Goal: Information Seeking & Learning: Find specific fact

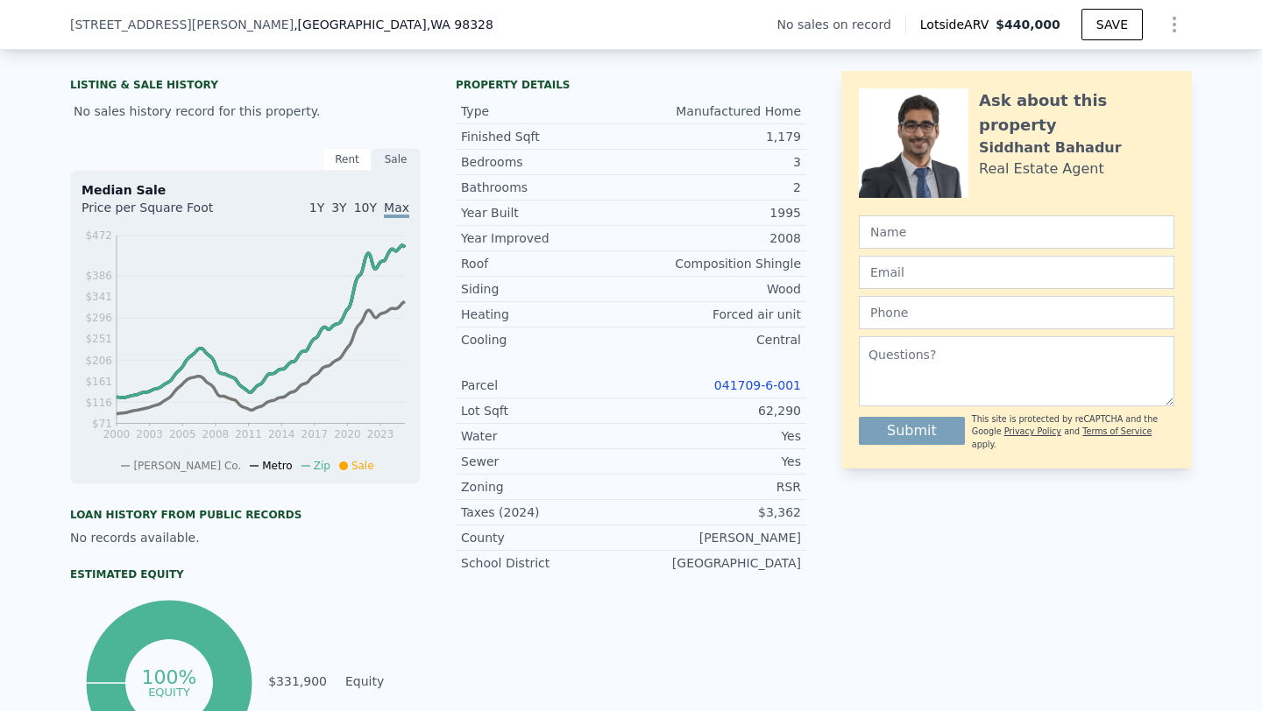
scroll to position [403, 0]
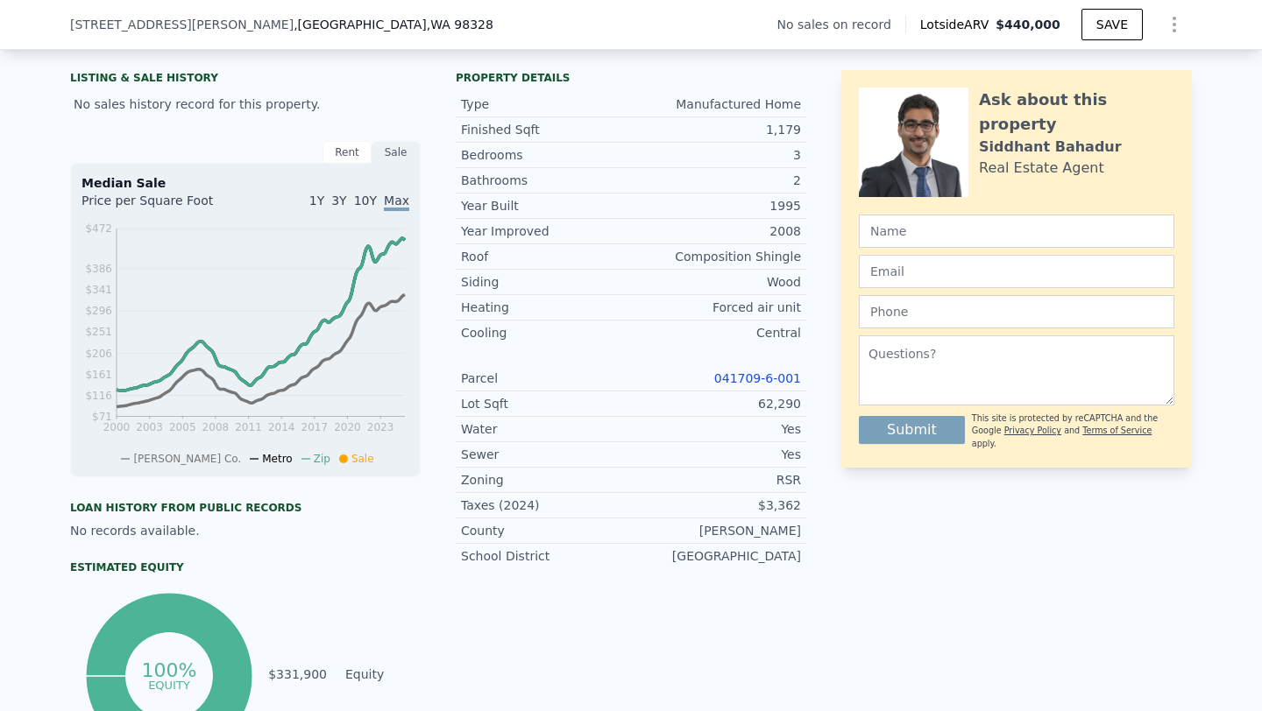
click at [781, 373] on link "041709-6-001" at bounding box center [757, 378] width 87 height 14
drag, startPoint x: 716, startPoint y: 375, endPoint x: 798, endPoint y: 382, distance: 82.6
click at [798, 382] on div "041709-6-001" at bounding box center [716, 379] width 170 height 18
copy link "041709-6-001"
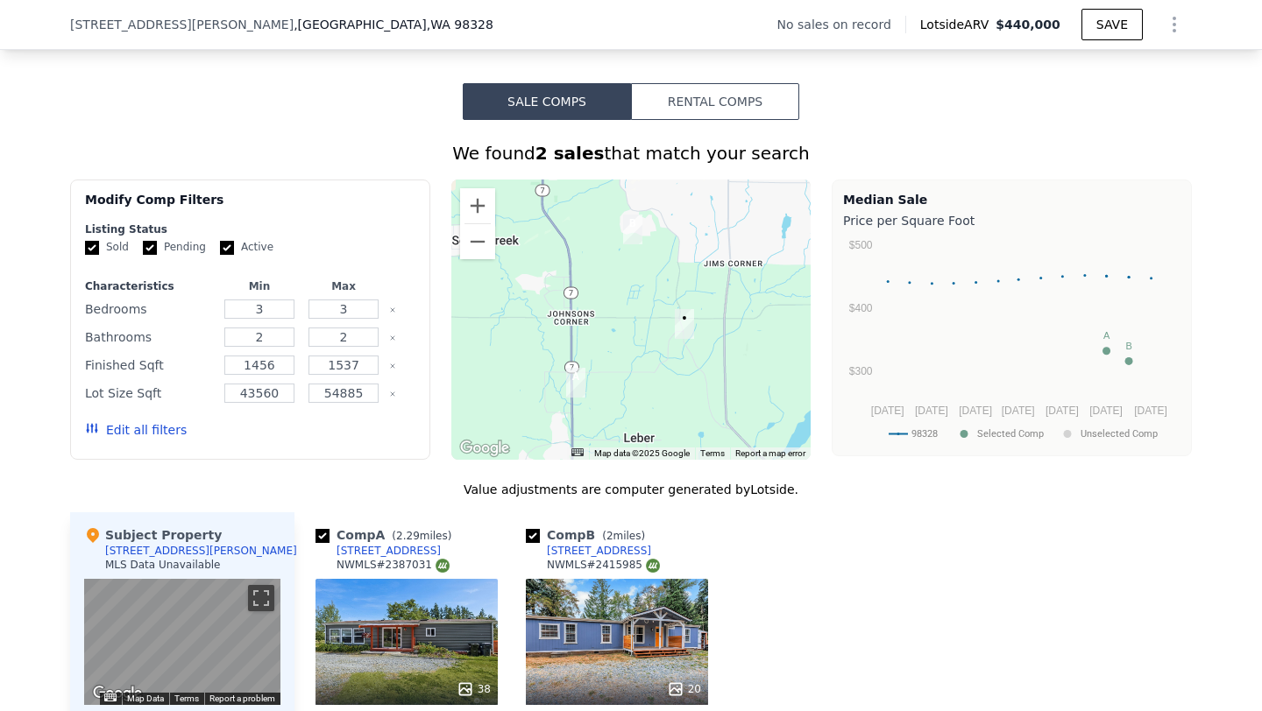
scroll to position [1165, 0]
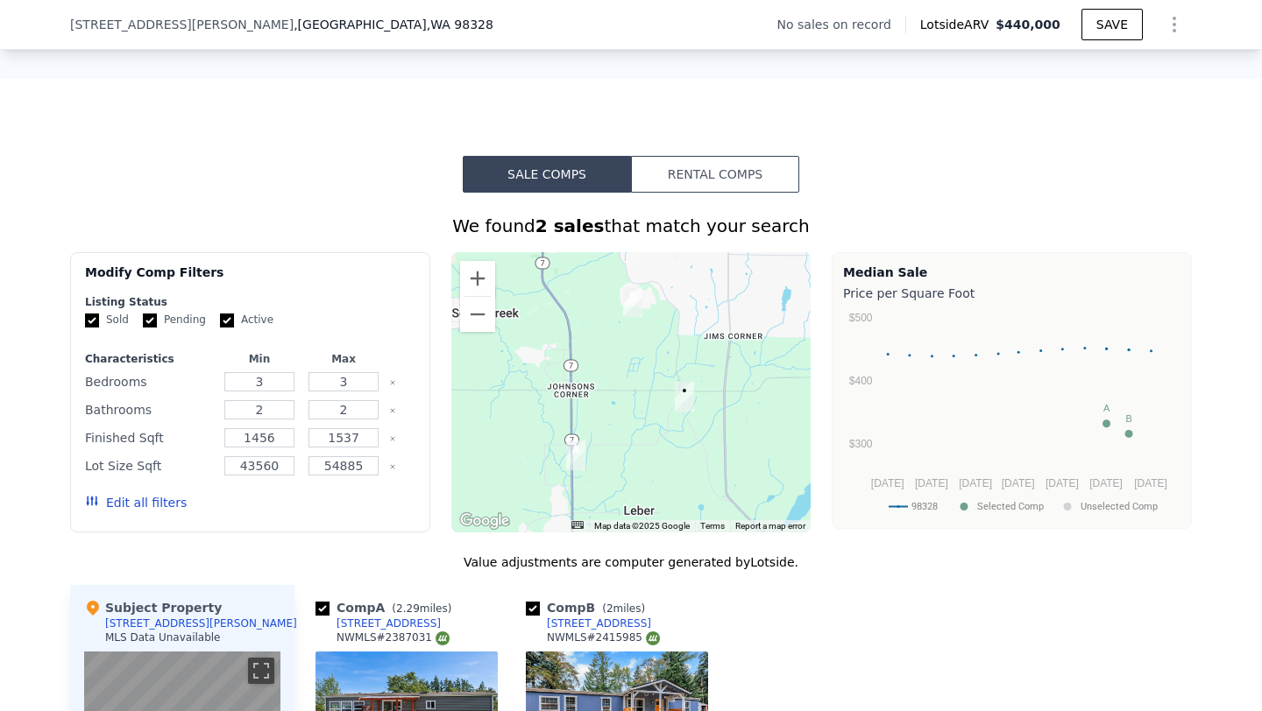
click at [166, 499] on button "Edit all filters" at bounding box center [136, 503] width 102 height 18
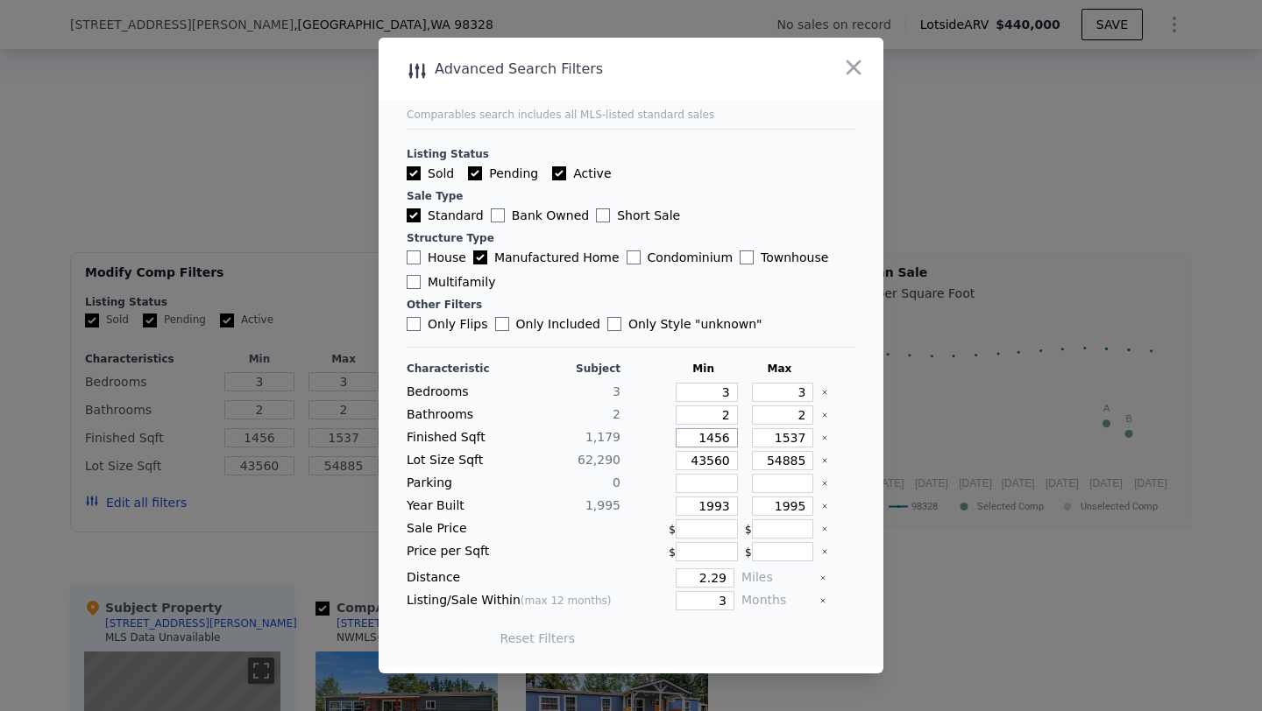
click at [730, 441] on input "1456" at bounding box center [706, 437] width 62 height 19
type input "145"
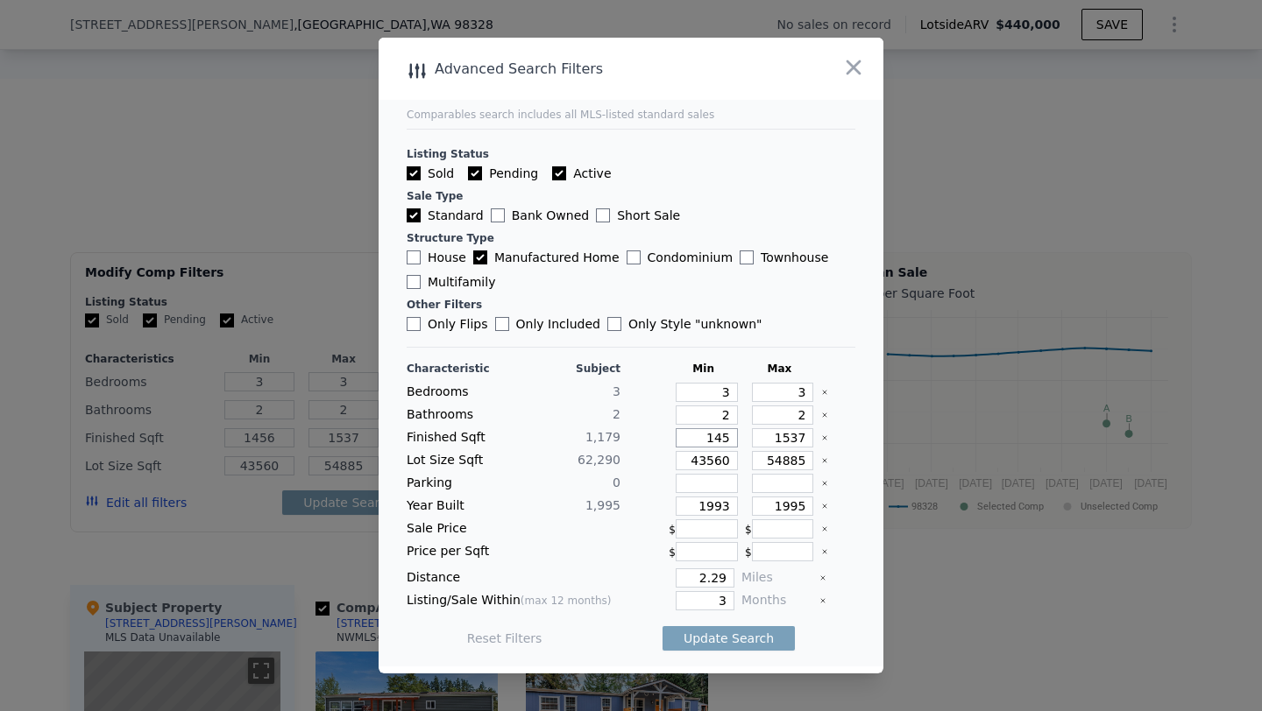
type input "145"
type input "14"
type input "1"
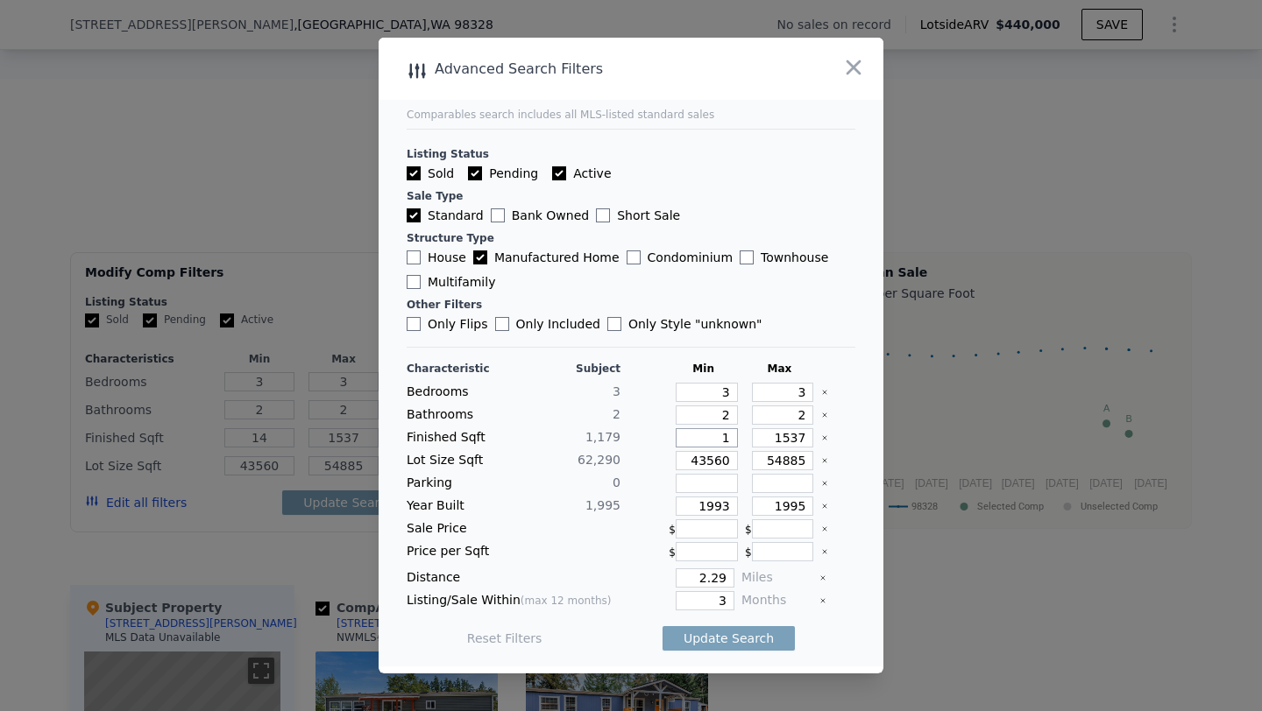
type input "1"
type input "8"
type input "80"
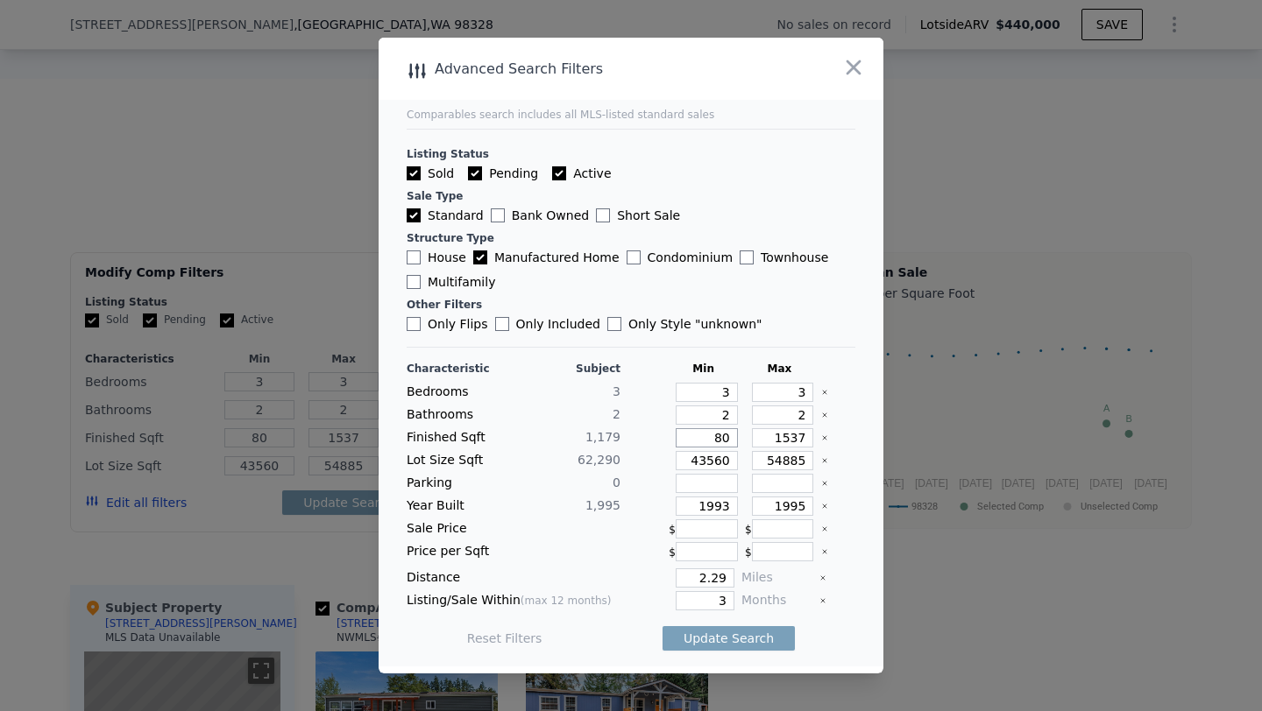
type input "800"
click at [828, 454] on div at bounding box center [838, 460] width 34 height 19
click at [822, 458] on icon "Clear" at bounding box center [824, 460] width 7 height 7
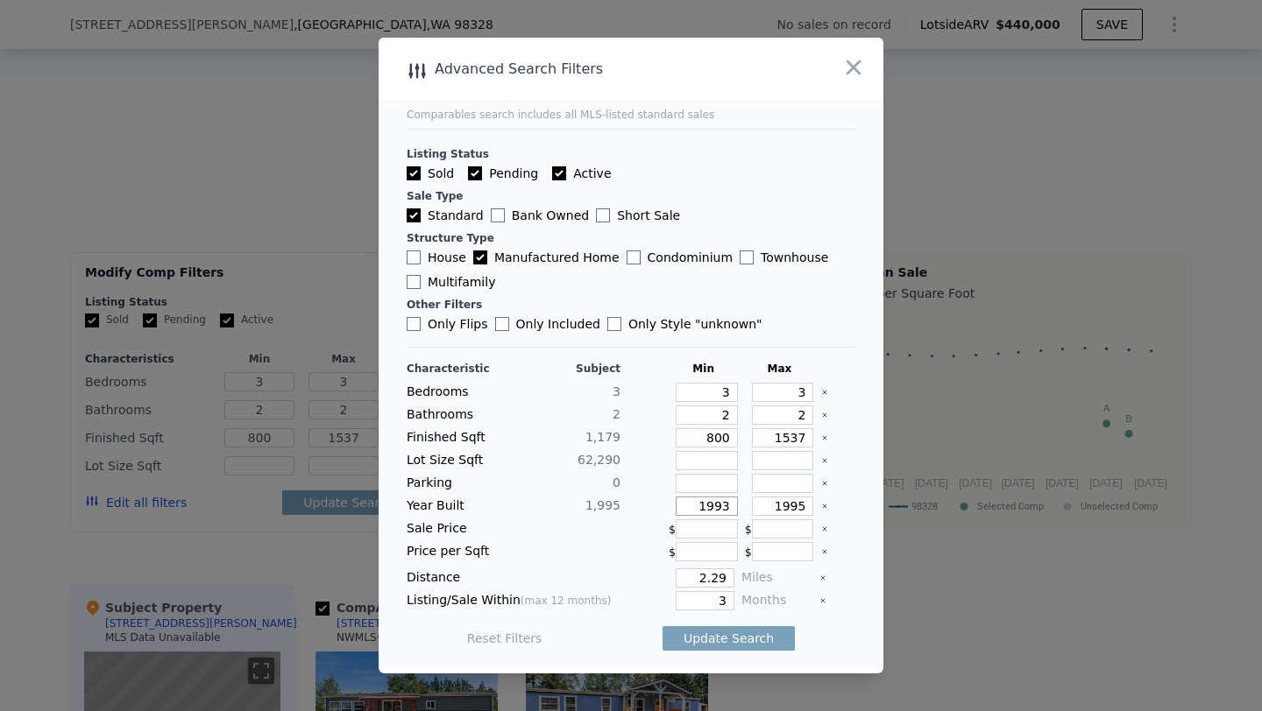
drag, startPoint x: 732, startPoint y: 506, endPoint x: 714, endPoint y: 507, distance: 17.5
click at [714, 507] on input "1993" at bounding box center [706, 506] width 62 height 19
type input "1960"
click at [793, 507] on input "1995" at bounding box center [783, 506] width 62 height 19
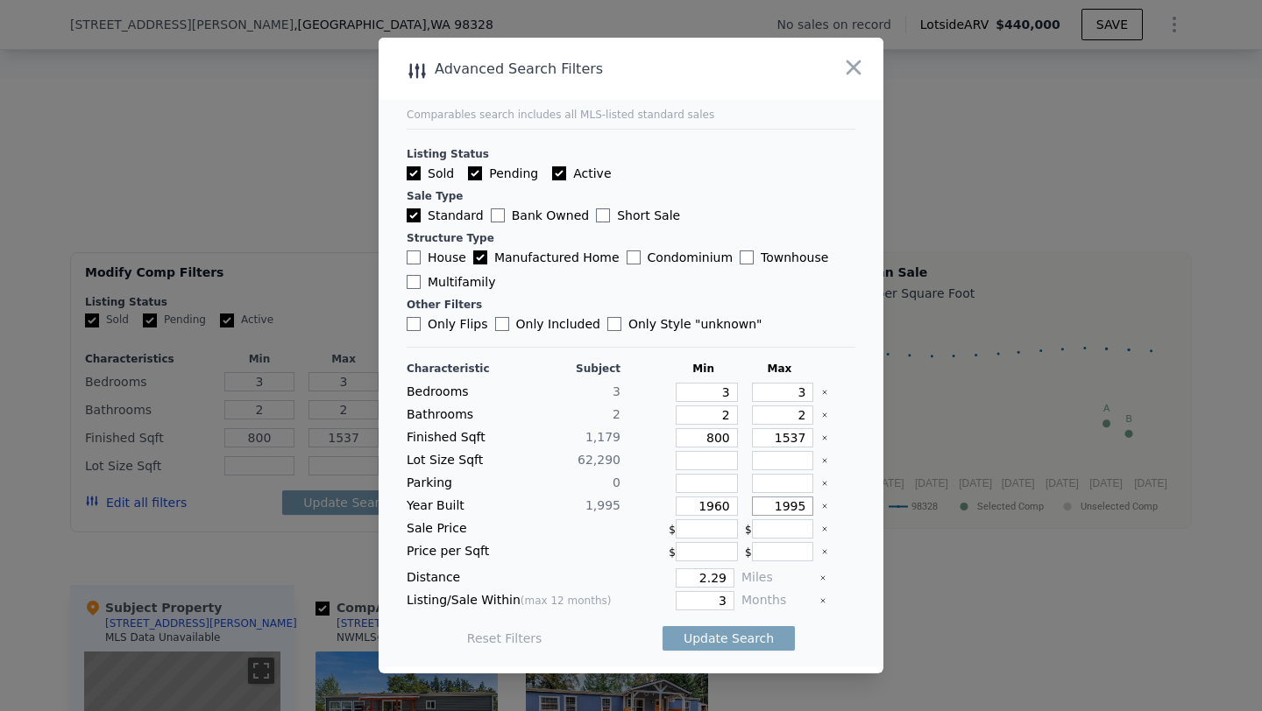
click at [793, 507] on input "1995" at bounding box center [783, 506] width 62 height 19
drag, startPoint x: 793, startPoint y: 503, endPoint x: 744, endPoint y: 520, distance: 52.1
click at [790, 504] on input "2" at bounding box center [783, 506] width 62 height 19
type input "2"
click at [733, 506] on input "1960" at bounding box center [706, 506] width 62 height 19
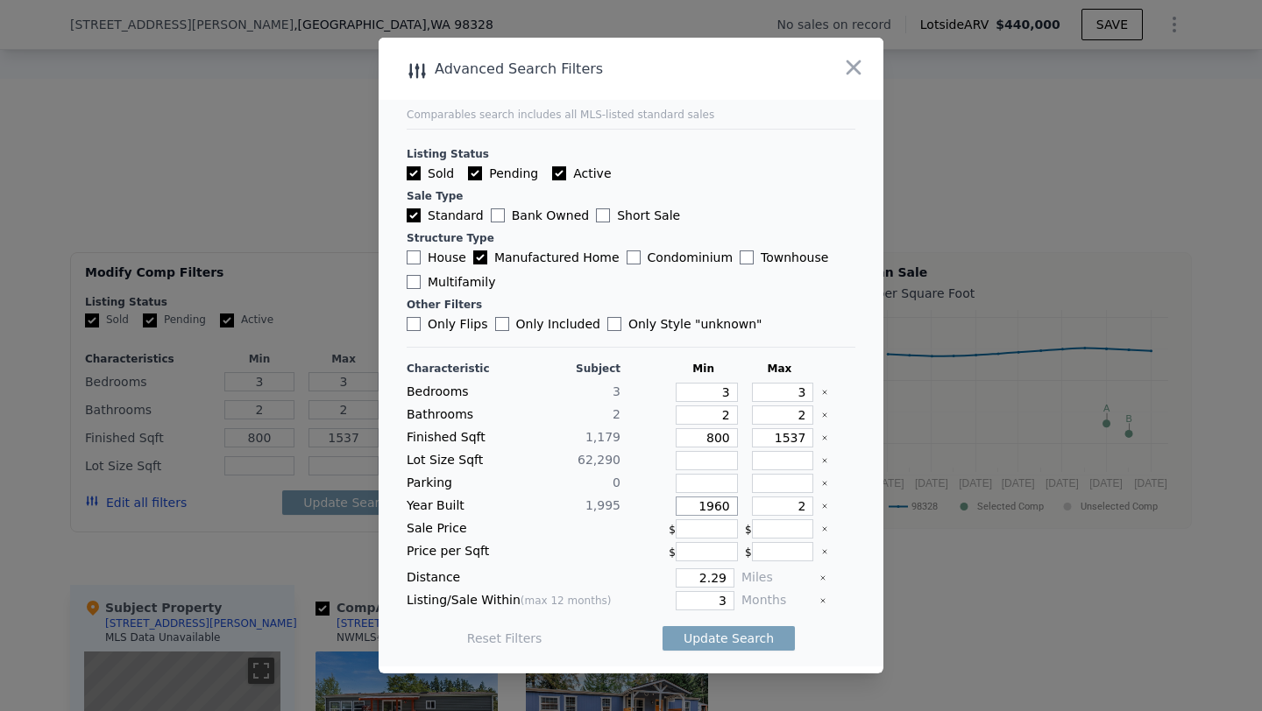
click at [733, 506] on input "1960" at bounding box center [706, 506] width 62 height 19
type input "1975"
click at [805, 509] on input "2" at bounding box center [783, 506] width 62 height 19
type input "2012"
drag, startPoint x: 726, startPoint y: 583, endPoint x: 698, endPoint y: 583, distance: 28.0
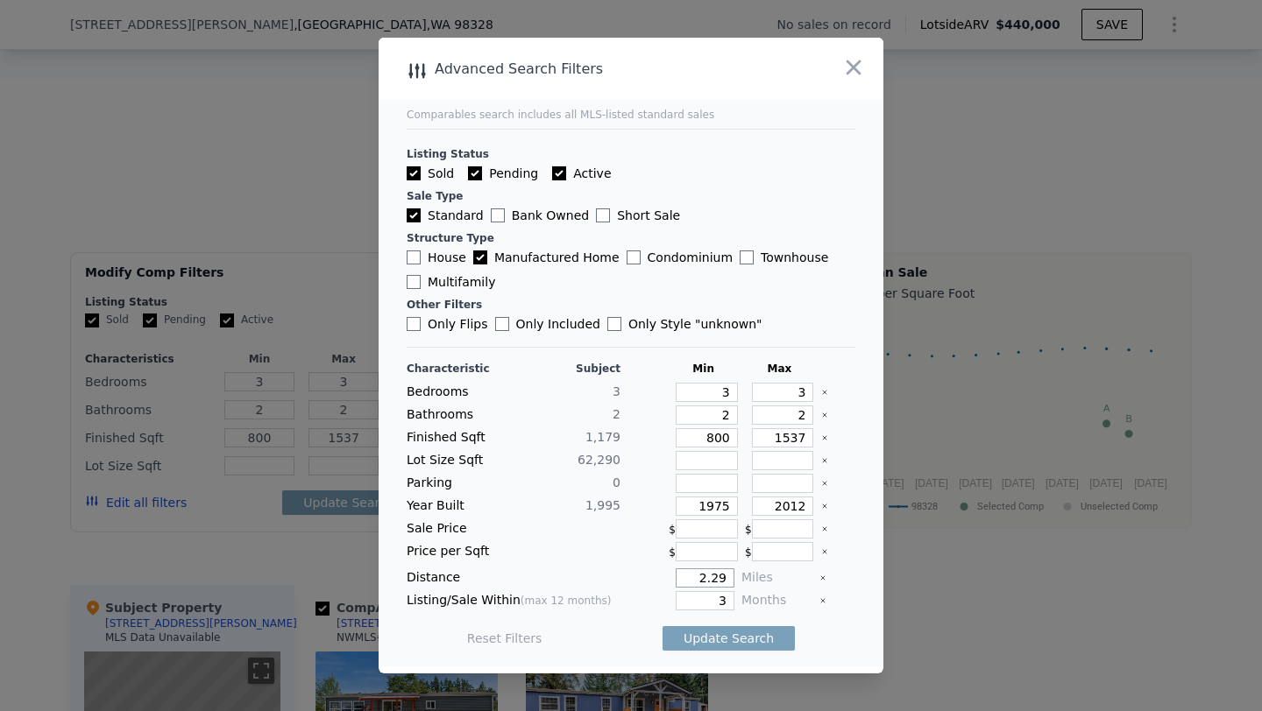
click at [699, 583] on input "2.29" at bounding box center [704, 578] width 59 height 19
type input "5"
type input "0.5"
drag, startPoint x: 725, startPoint y: 598, endPoint x: 715, endPoint y: 598, distance: 10.5
click at [715, 598] on input "3" at bounding box center [704, 600] width 59 height 19
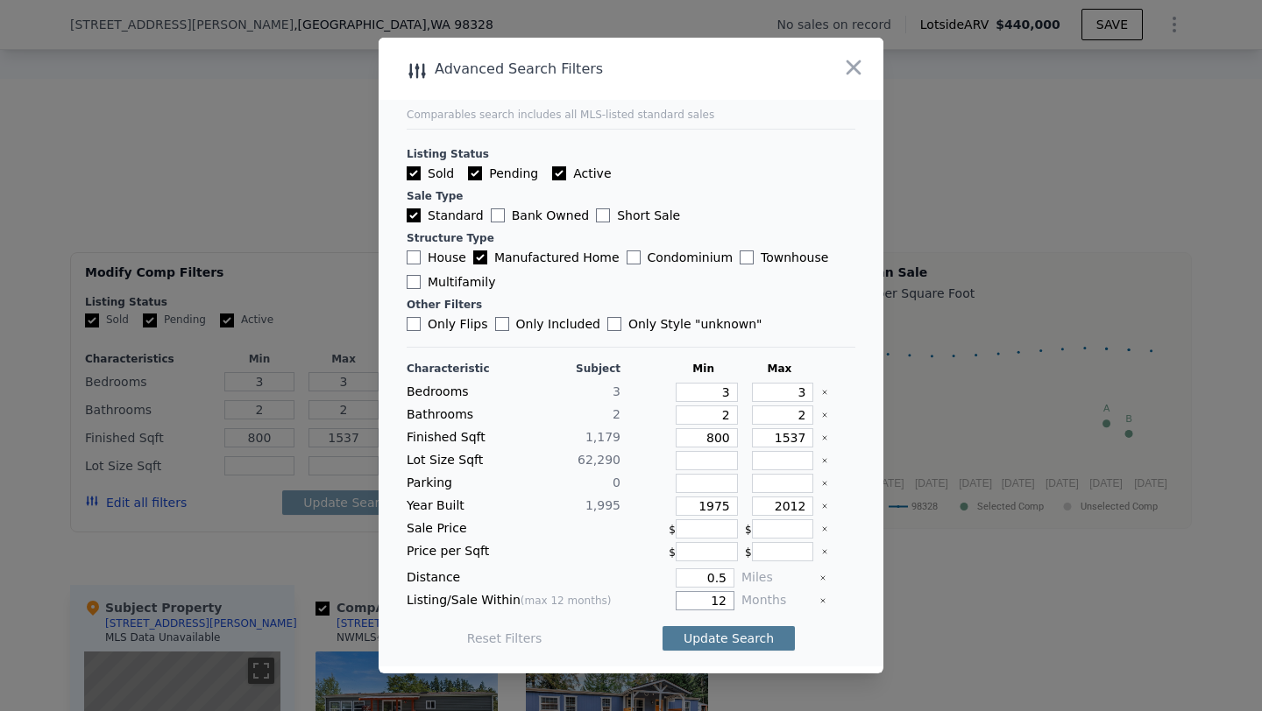
type input "12"
click at [699, 643] on button "Update Search" at bounding box center [728, 638] width 132 height 25
click at [858, 57] on icon "button" at bounding box center [853, 67] width 25 height 25
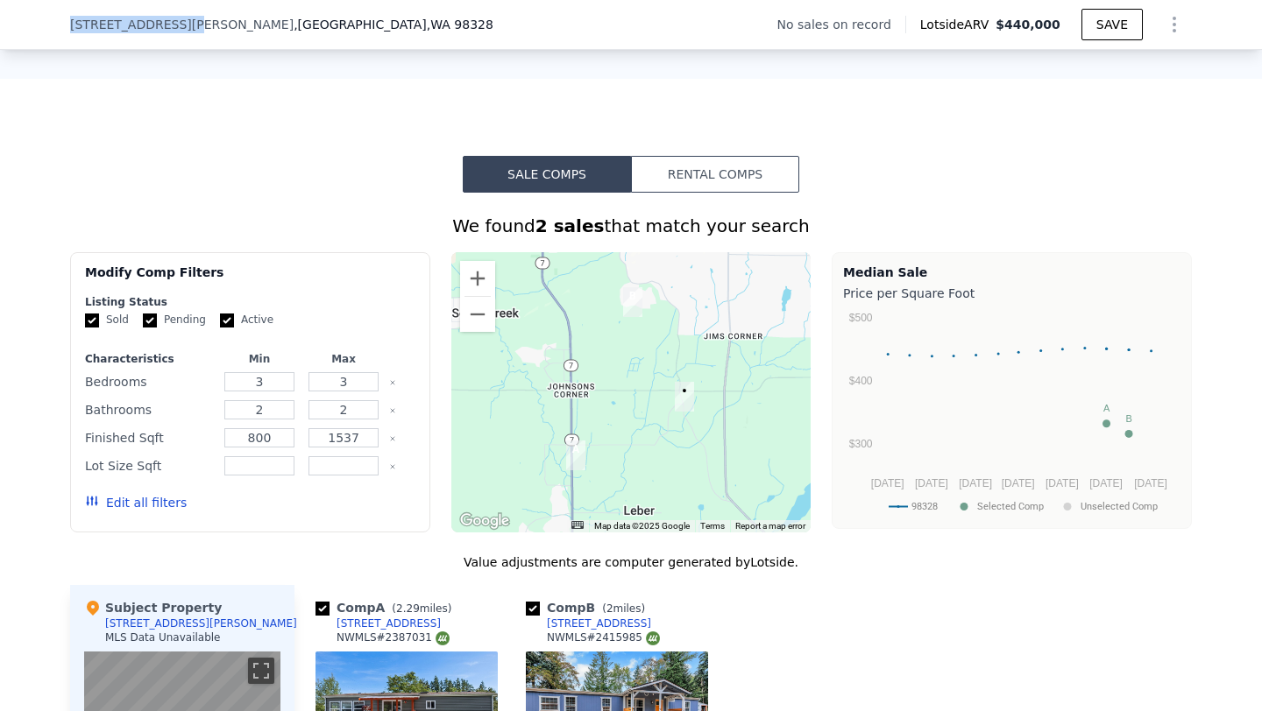
drag, startPoint x: 73, startPoint y: 24, endPoint x: 187, endPoint y: 26, distance: 113.9
click at [187, 26] on span "[STREET_ADDRESS][PERSON_NAME]" at bounding box center [181, 25] width 223 height 18
copy span "[STREET_ADDRESS][PERSON_NAME]"
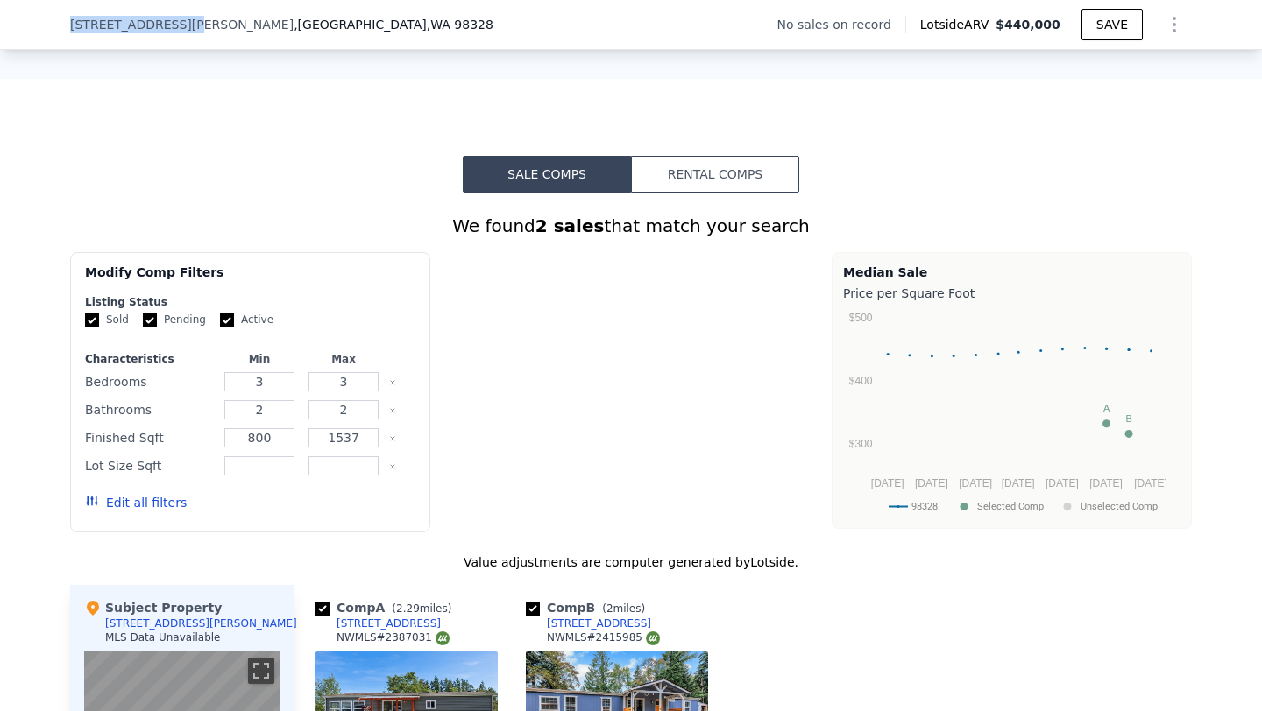
type input "1456"
type input "43560"
type input "54885"
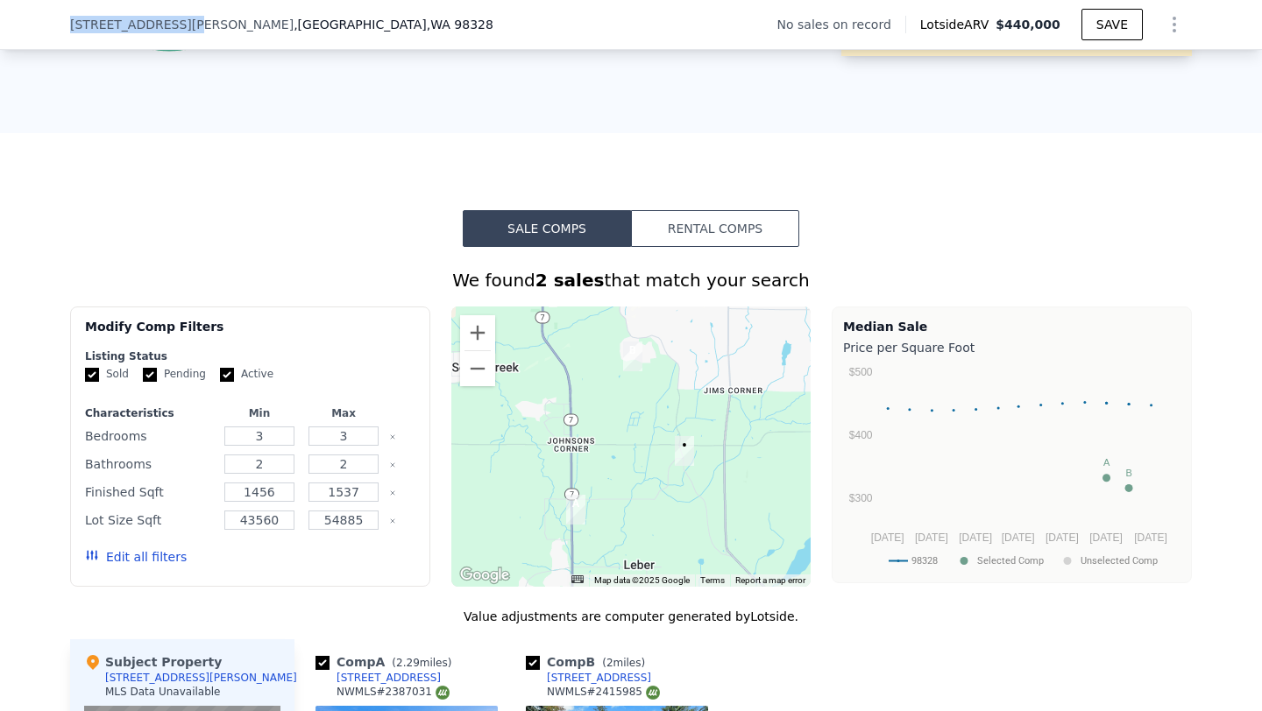
scroll to position [1106, 0]
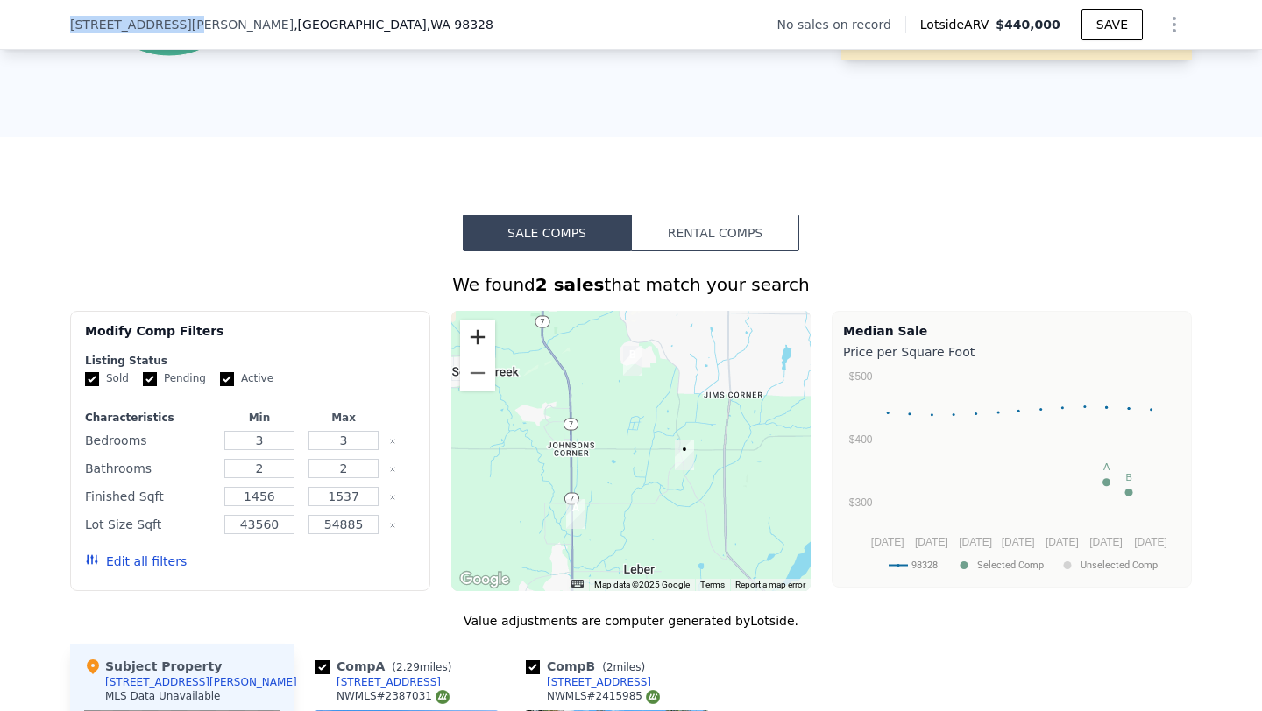
click at [485, 336] on button "Zoom in" at bounding box center [477, 337] width 35 height 35
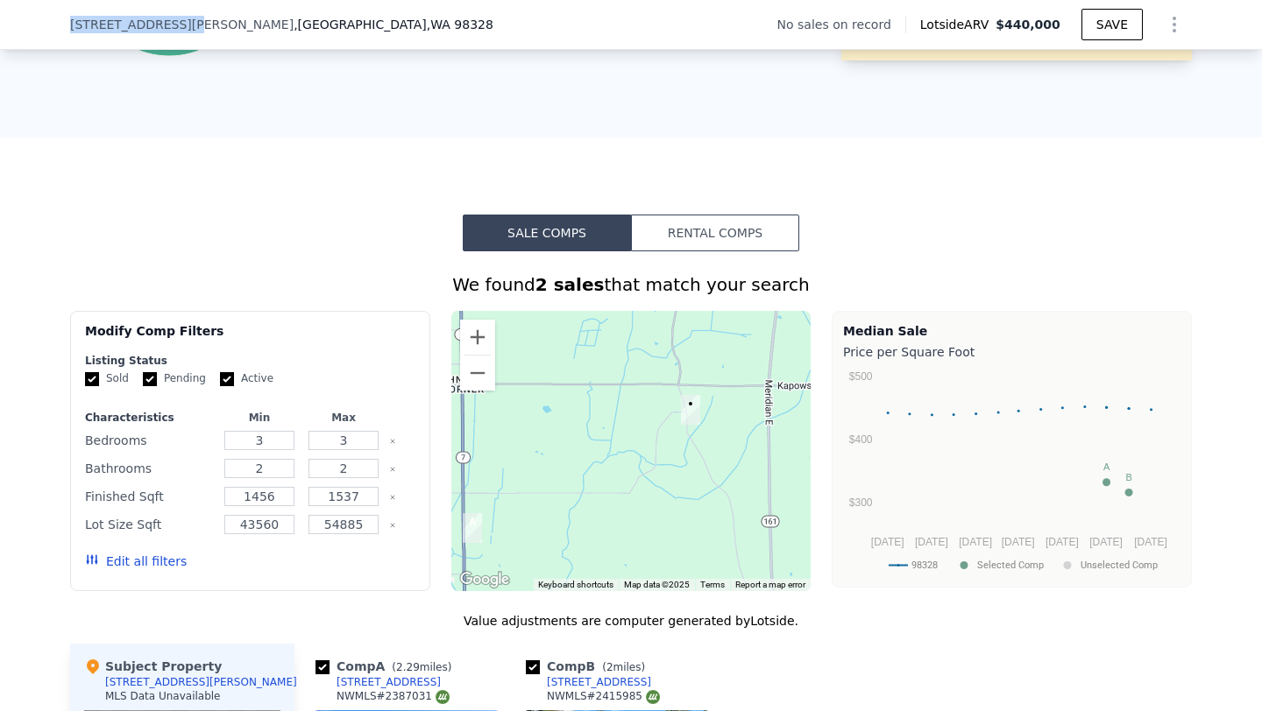
drag, startPoint x: 682, startPoint y: 430, endPoint x: 633, endPoint y: 361, distance: 84.8
click at [633, 361] on div at bounding box center [631, 451] width 360 height 280
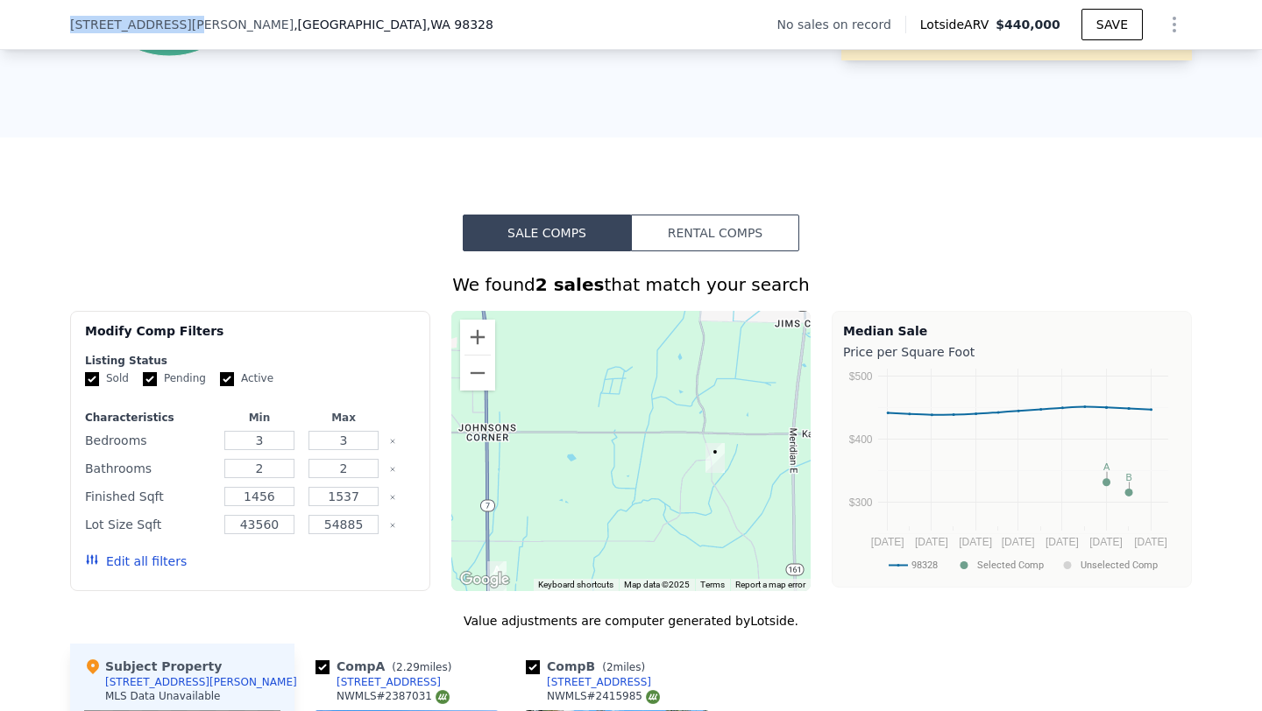
drag, startPoint x: 779, startPoint y: 404, endPoint x: 802, endPoint y: 455, distance: 55.7
click at [802, 455] on div at bounding box center [631, 451] width 360 height 280
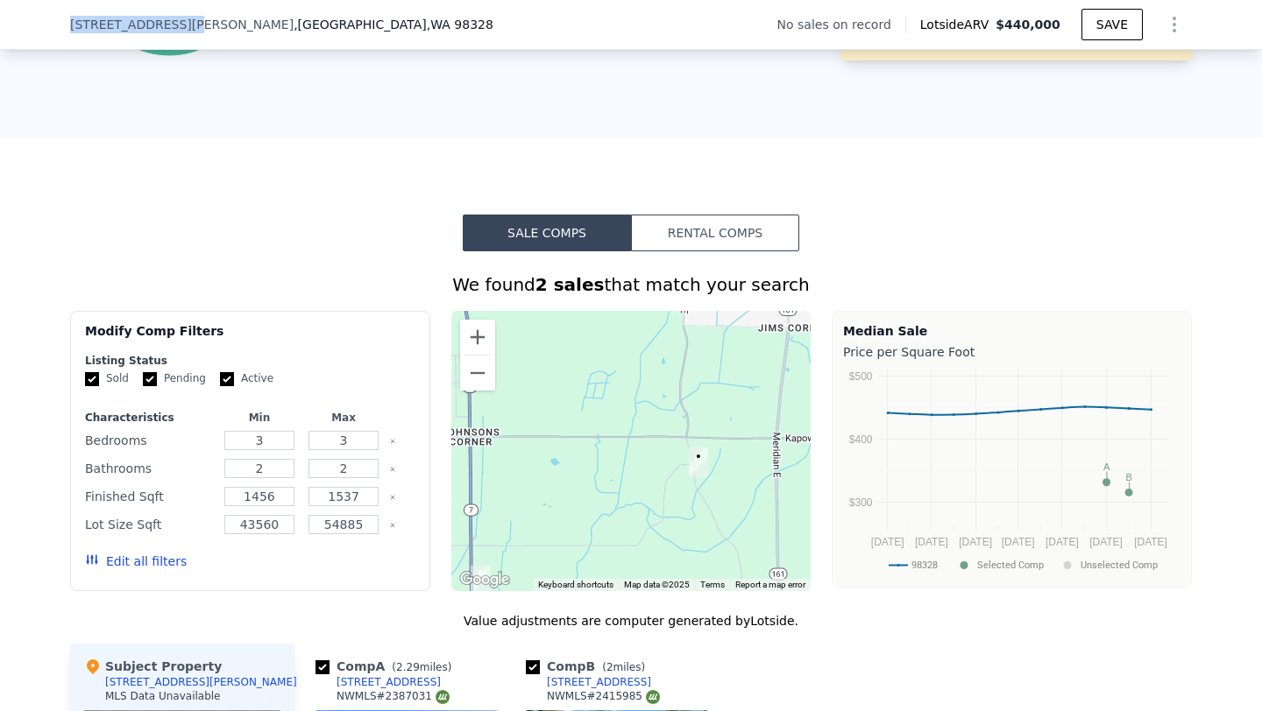
click at [709, 432] on div at bounding box center [631, 451] width 360 height 280
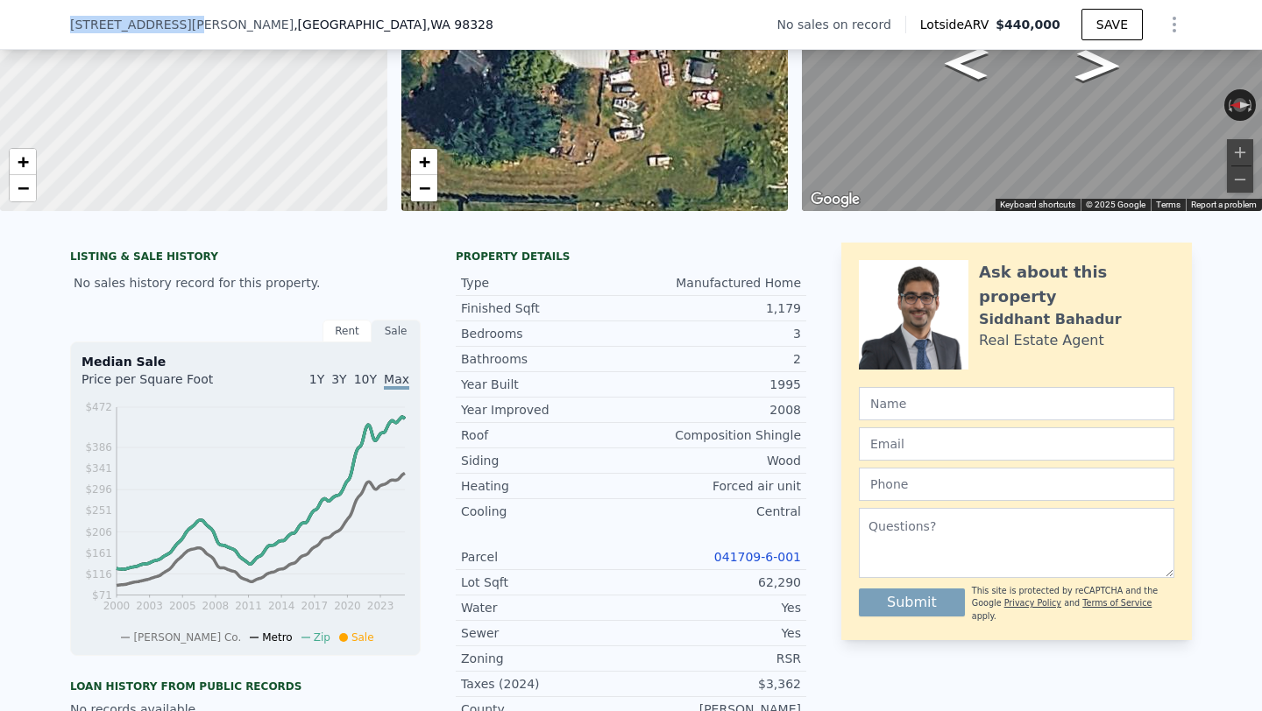
scroll to position [220, 0]
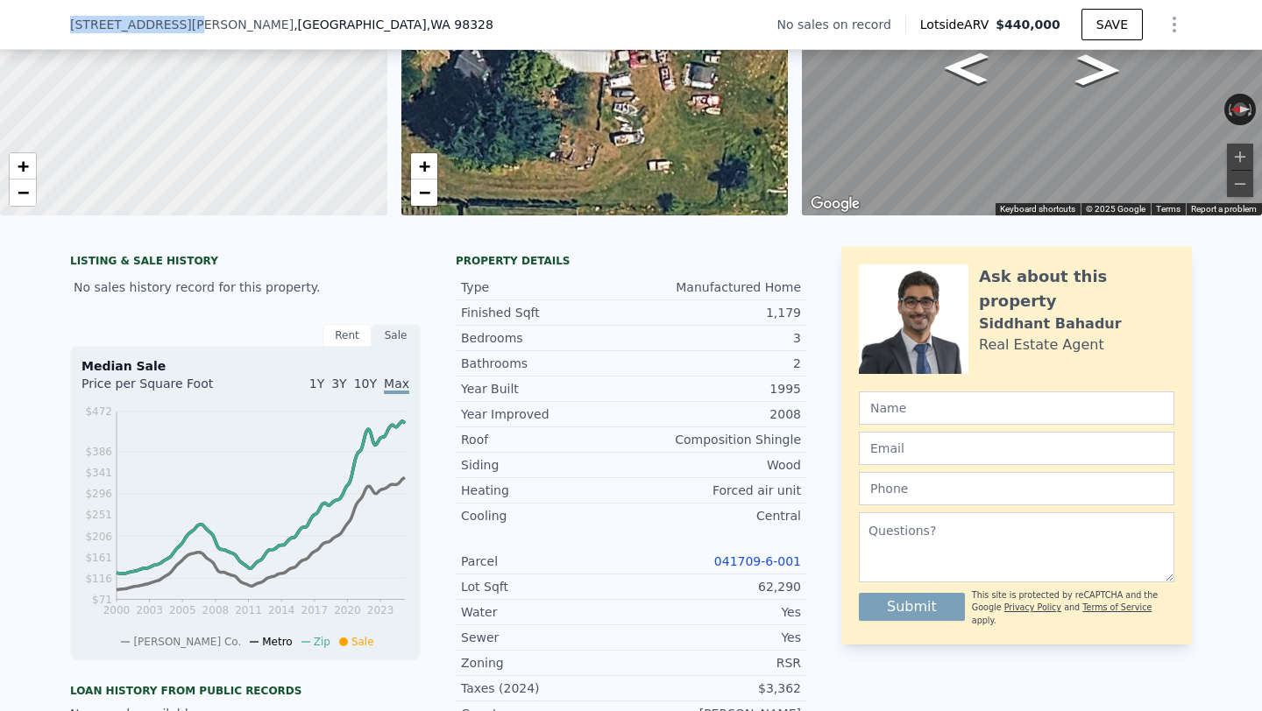
click at [749, 563] on link "041709-6-001" at bounding box center [757, 562] width 87 height 14
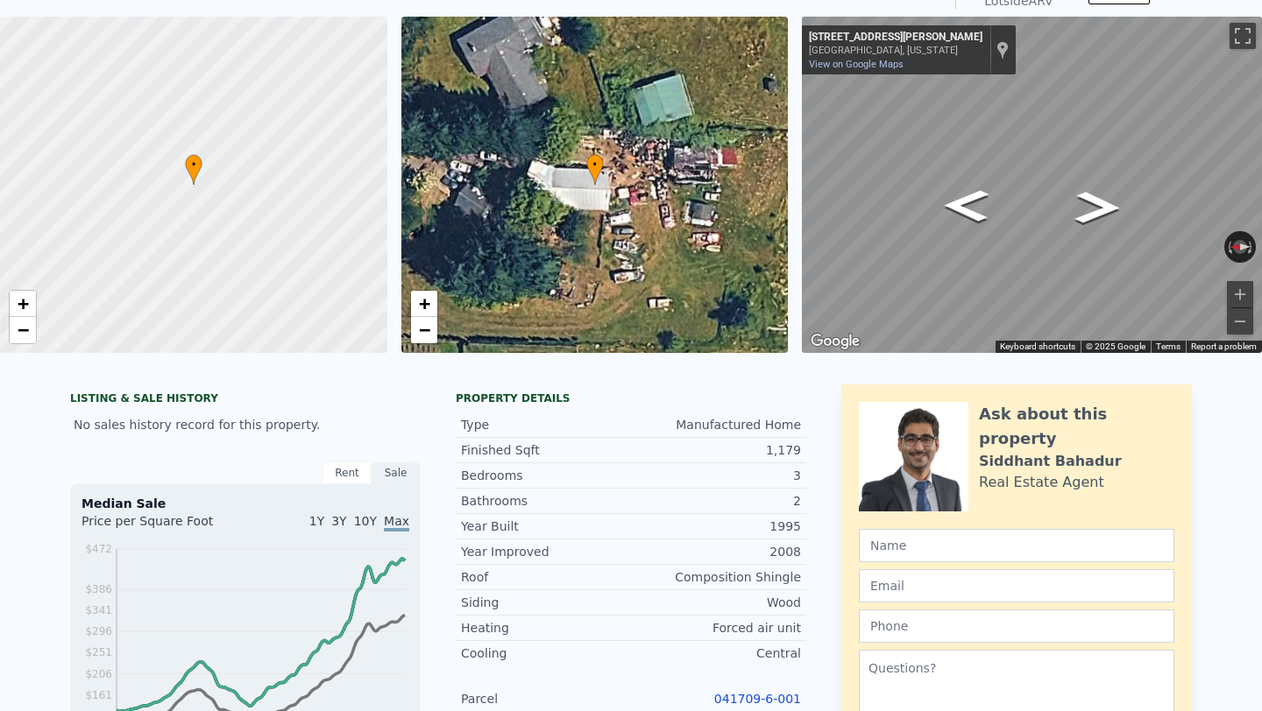
scroll to position [0, 0]
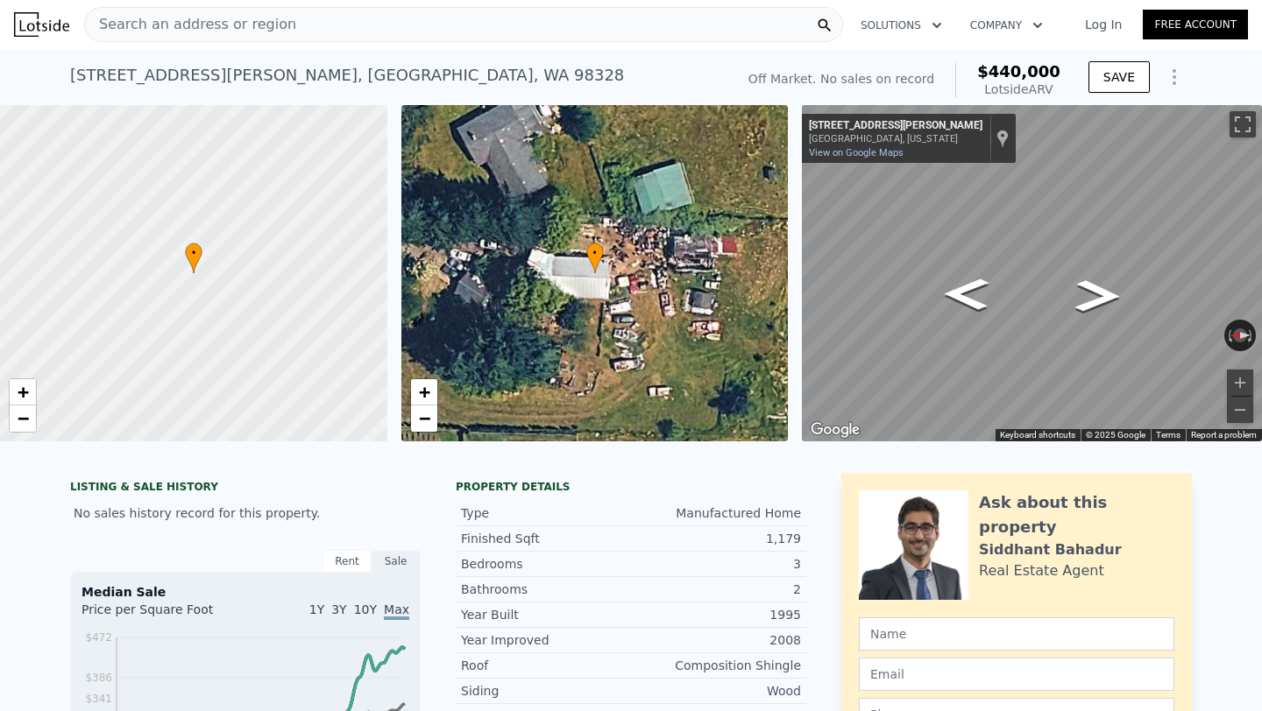
click at [695, 31] on div "Search an address or region" at bounding box center [463, 24] width 759 height 35
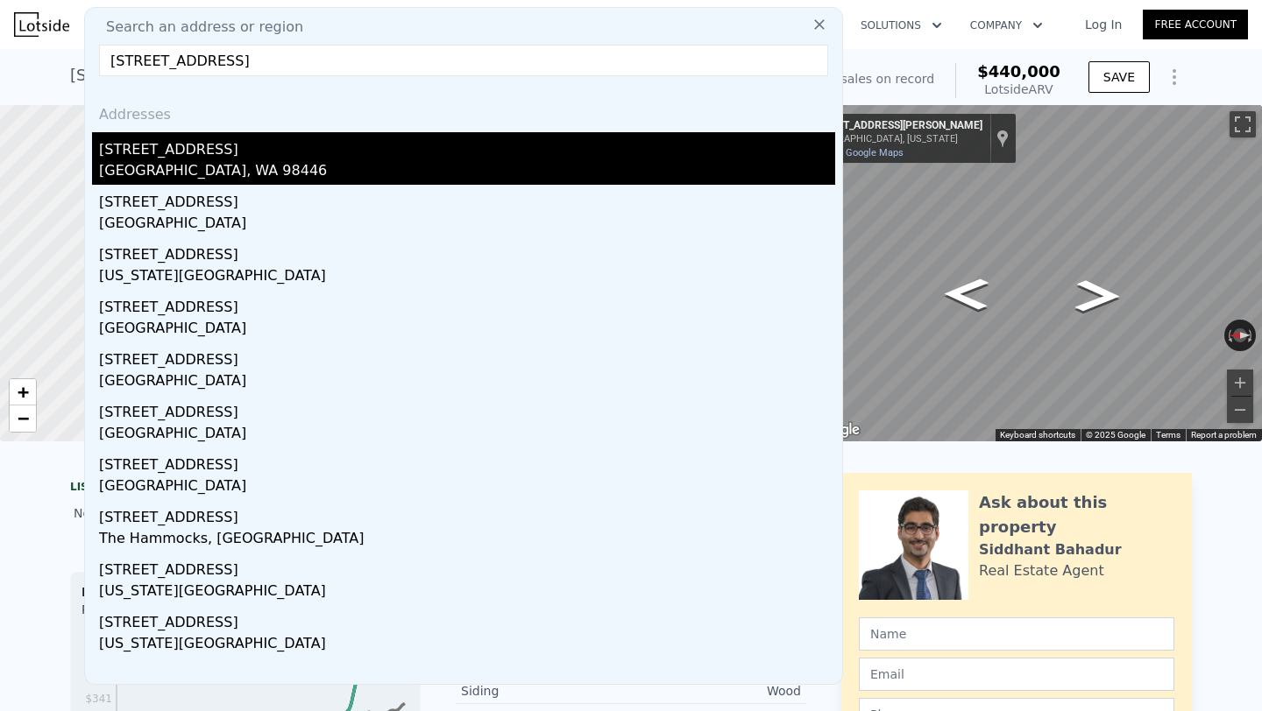
type input "[STREET_ADDRESS]"
click at [541, 164] on div "[GEOGRAPHIC_DATA], WA 98446" at bounding box center [467, 172] width 736 height 25
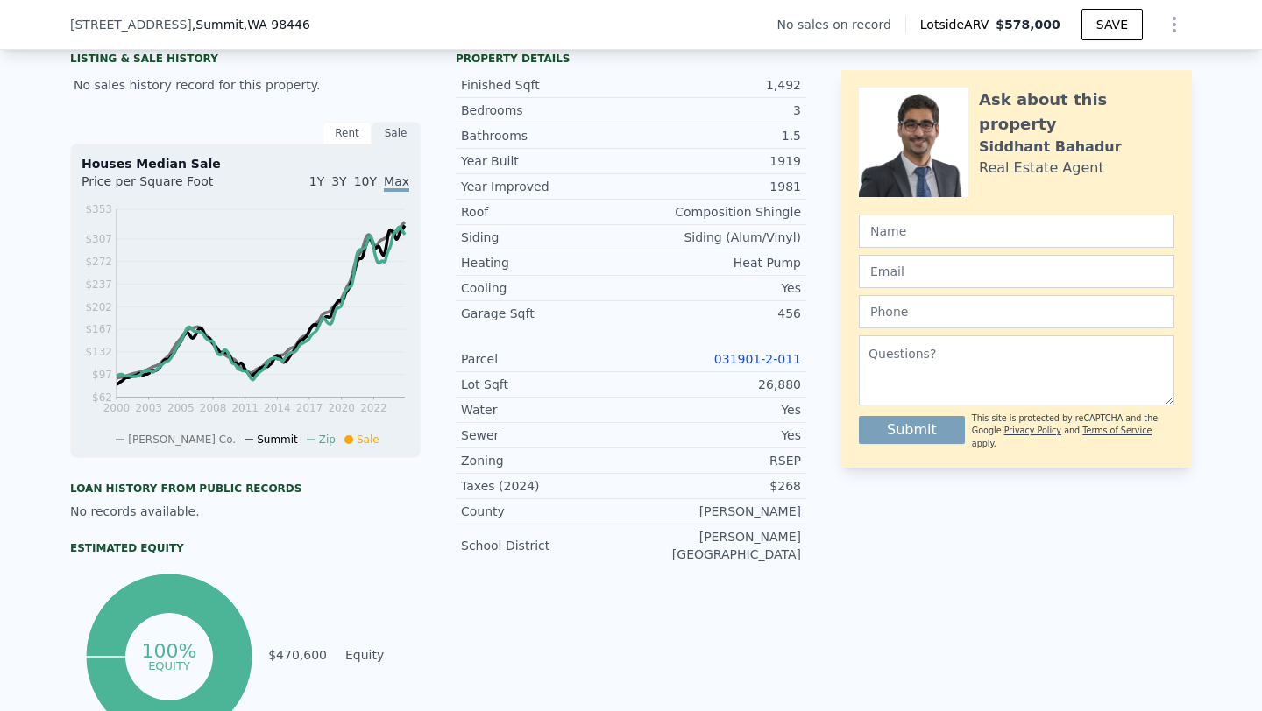
scroll to position [431, 0]
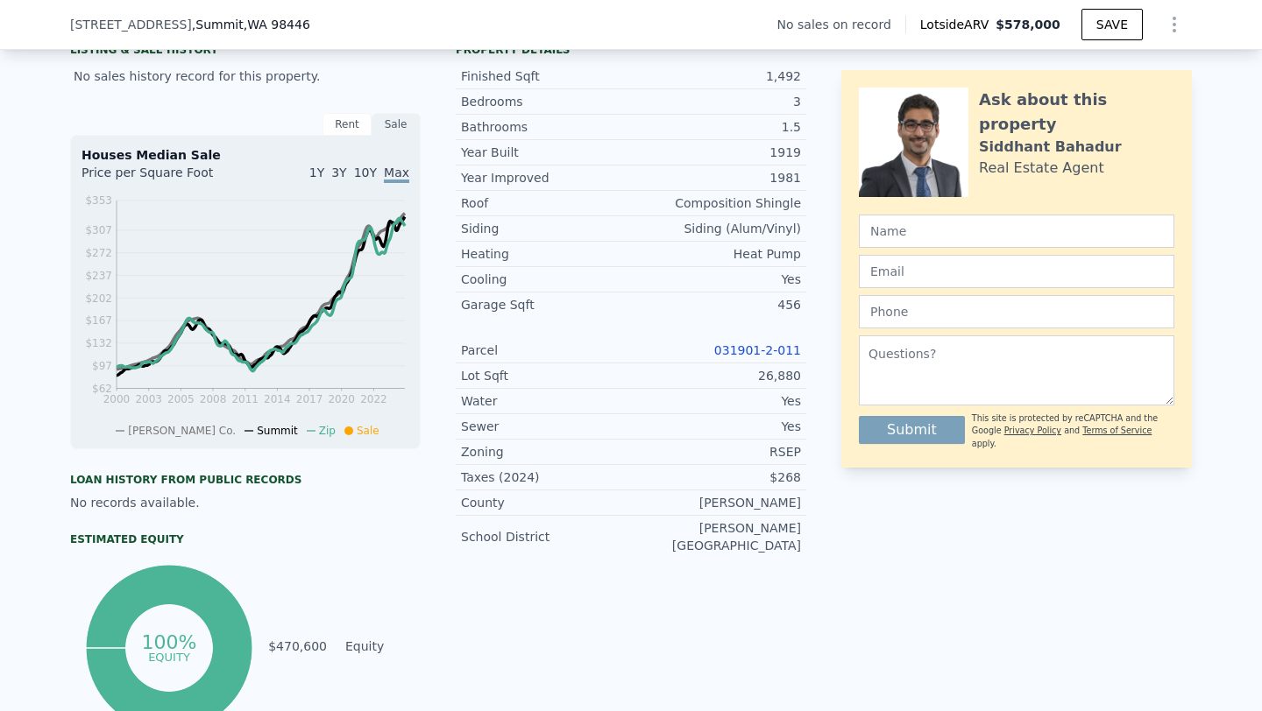
click at [788, 350] on link "031901-2-011" at bounding box center [757, 350] width 87 height 14
drag, startPoint x: 719, startPoint y: 350, endPoint x: 802, endPoint y: 354, distance: 83.3
click at [802, 354] on div "Parcel 031901-2-011" at bounding box center [631, 350] width 350 height 25
copy link "031901-2-011"
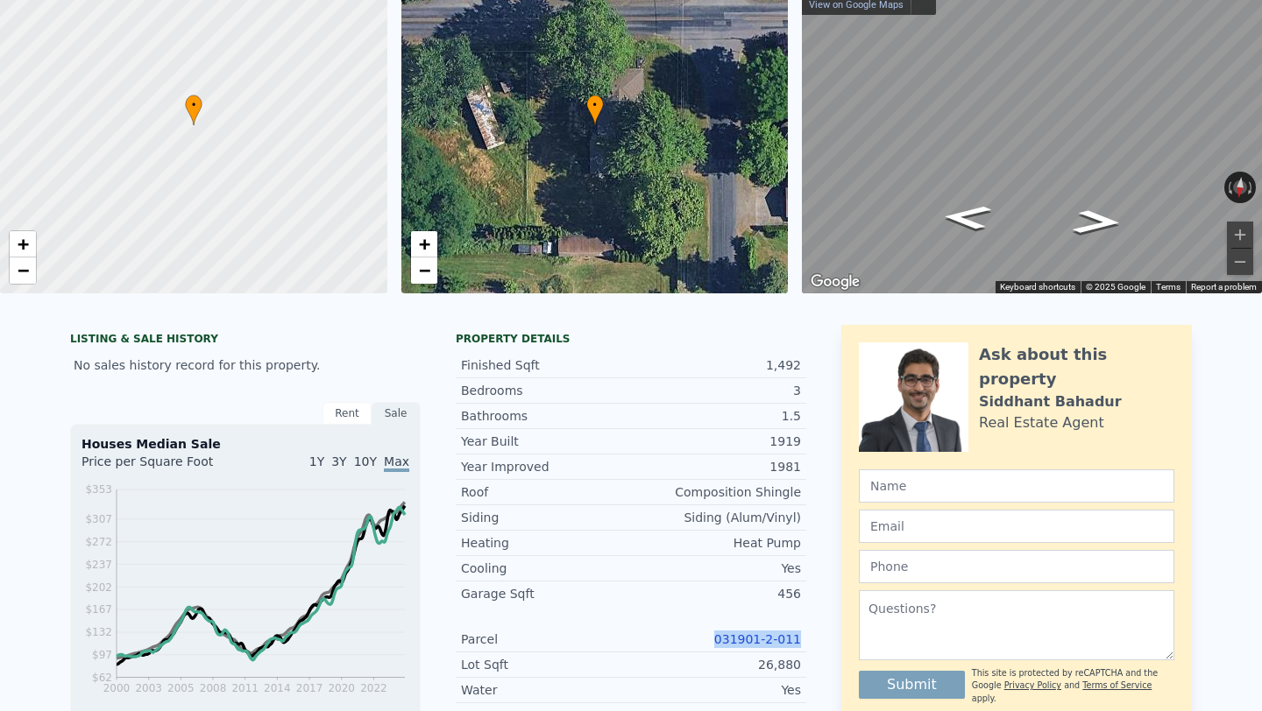
scroll to position [0, 0]
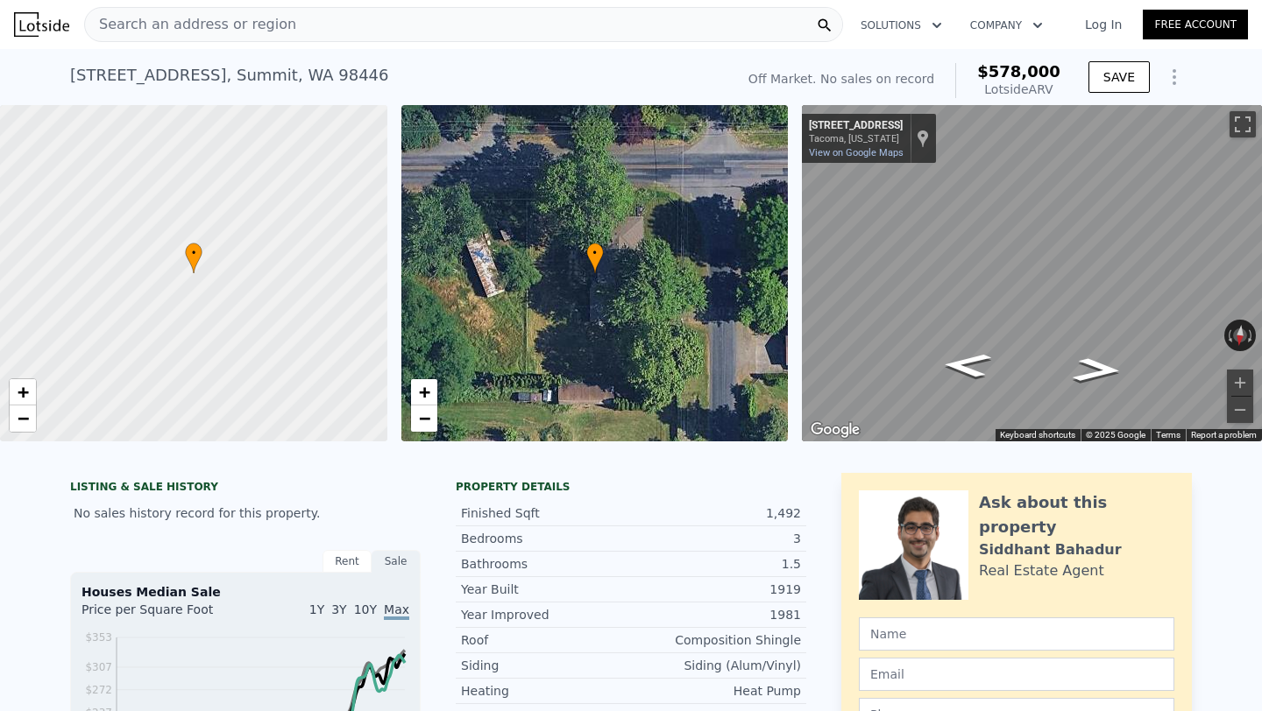
click at [421, 26] on div "Search an address or region" at bounding box center [463, 24] width 759 height 35
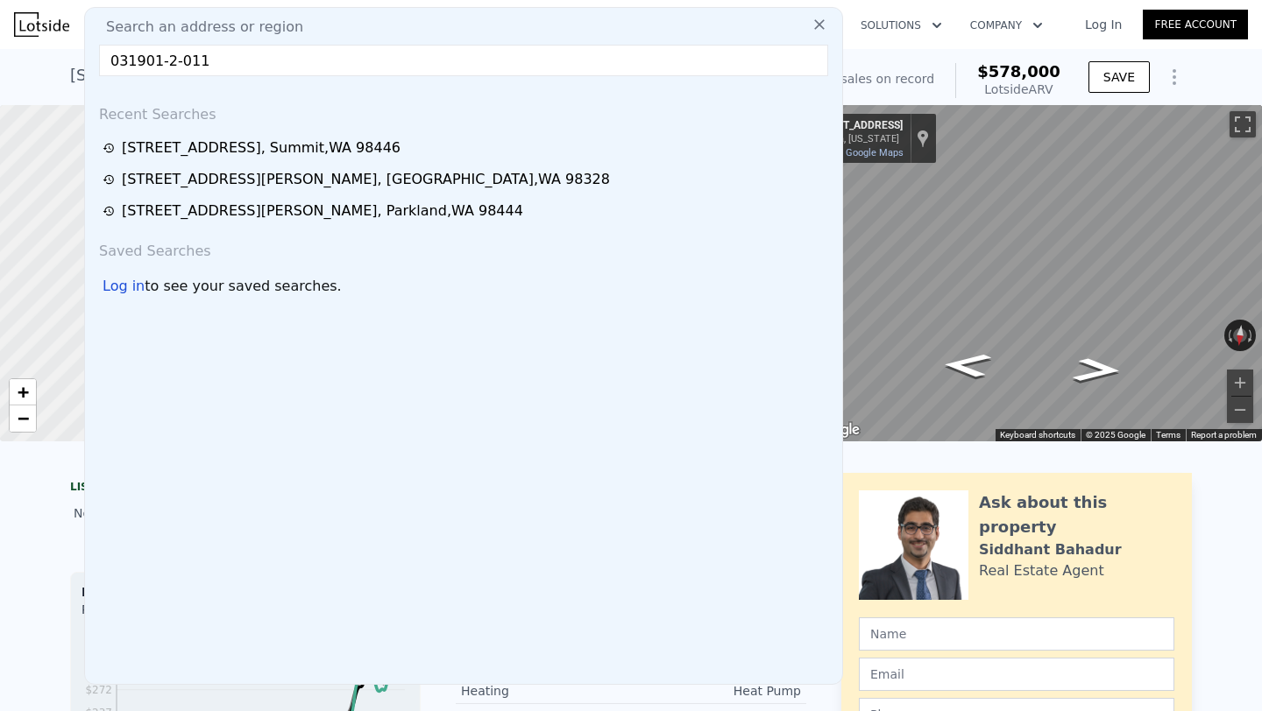
type input "031901-2-011"
click at [261, 76] on div "Search an address or region 031901-2-011 Recent Searches [STREET_ADDRESS] [STRE…" at bounding box center [463, 346] width 759 height 678
click at [260, 72] on input "031901-2-011" at bounding box center [463, 61] width 729 height 32
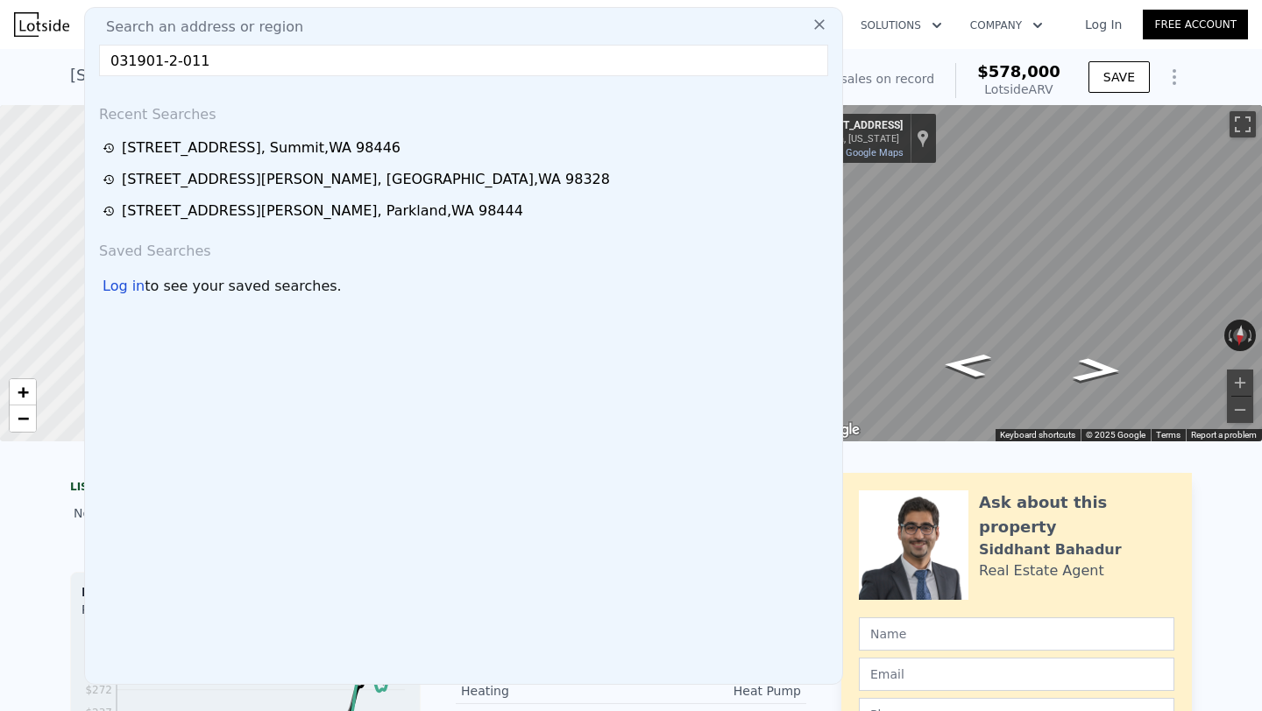
click at [260, 72] on input "031901-2-011" at bounding box center [463, 61] width 729 height 32
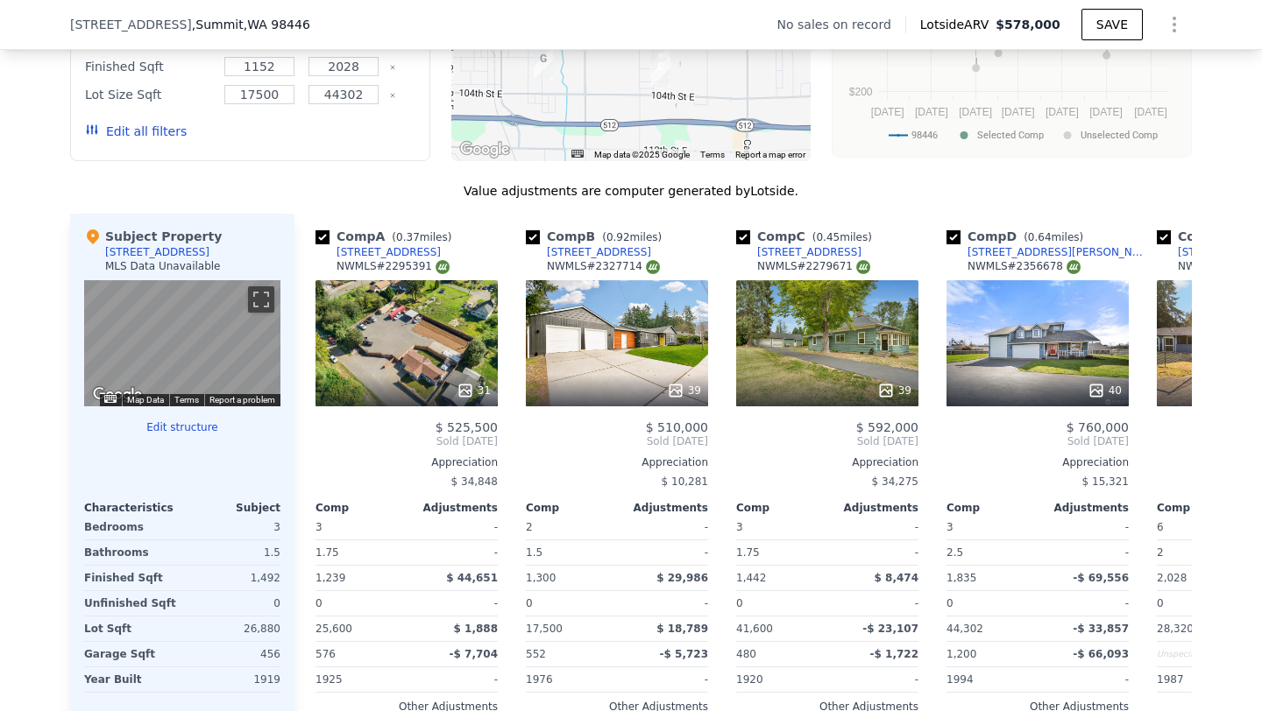
scroll to position [1631, 0]
